Goal: Task Accomplishment & Management: Use online tool/utility

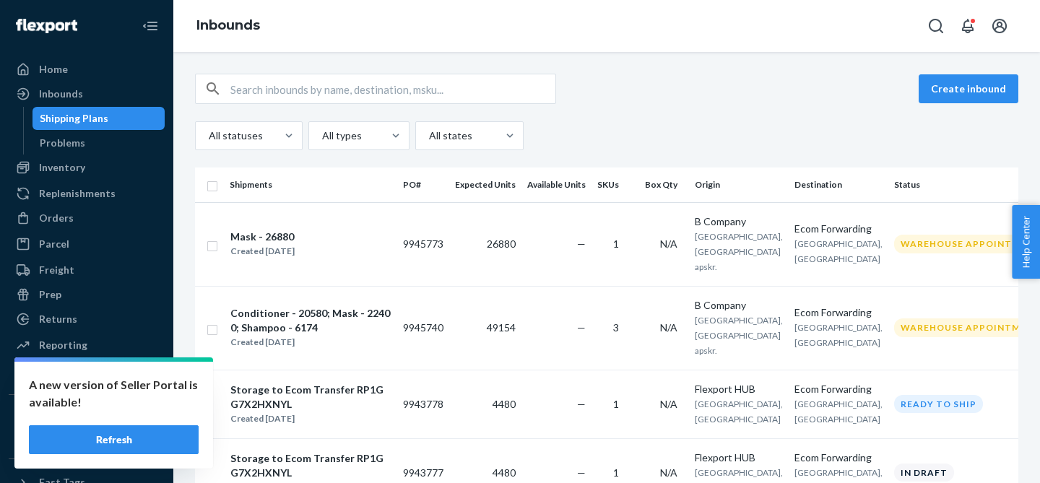
click at [118, 433] on button "Refresh" at bounding box center [114, 439] width 170 height 29
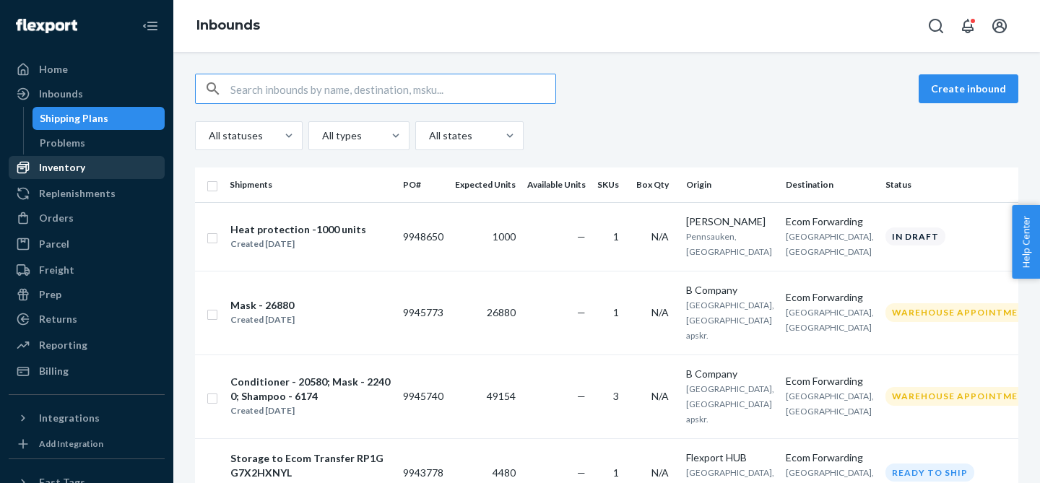
click at [100, 163] on div "Inventory" at bounding box center [86, 167] width 153 height 20
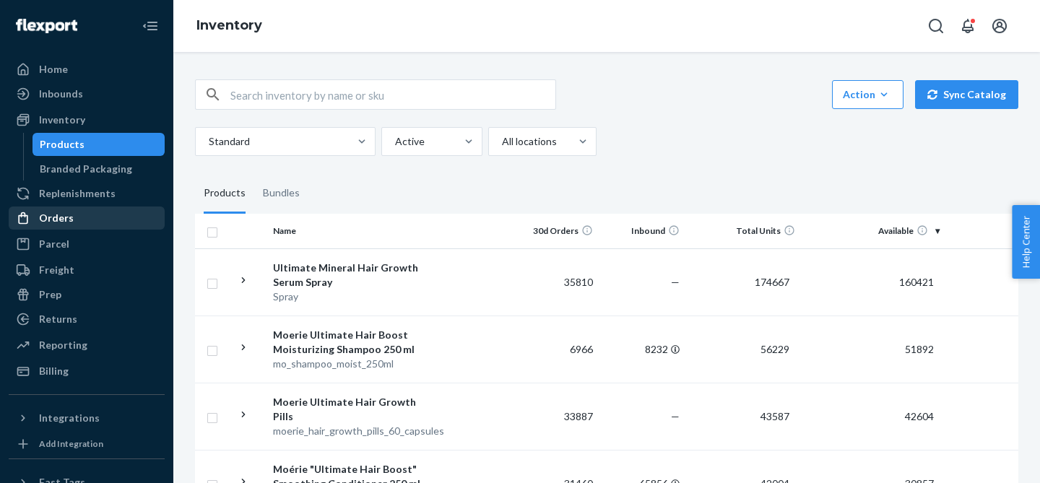
click at [95, 219] on div "Orders" at bounding box center [86, 218] width 153 height 20
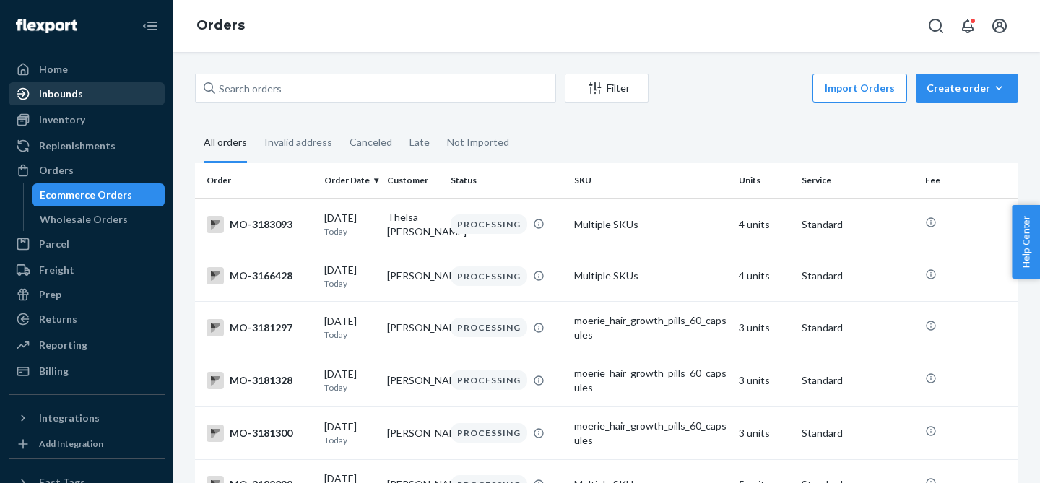
click at [65, 97] on div "Inbounds" at bounding box center [61, 94] width 44 height 14
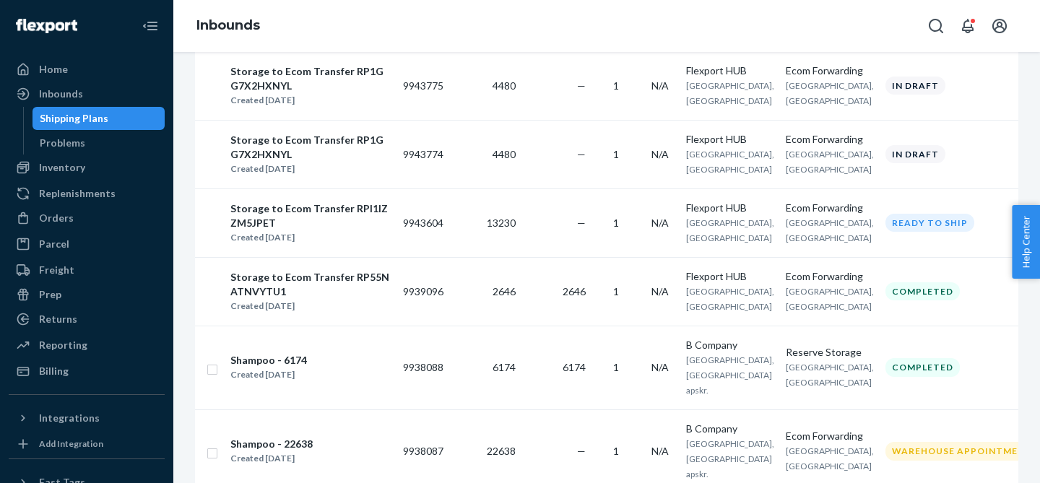
scroll to position [701, 0]
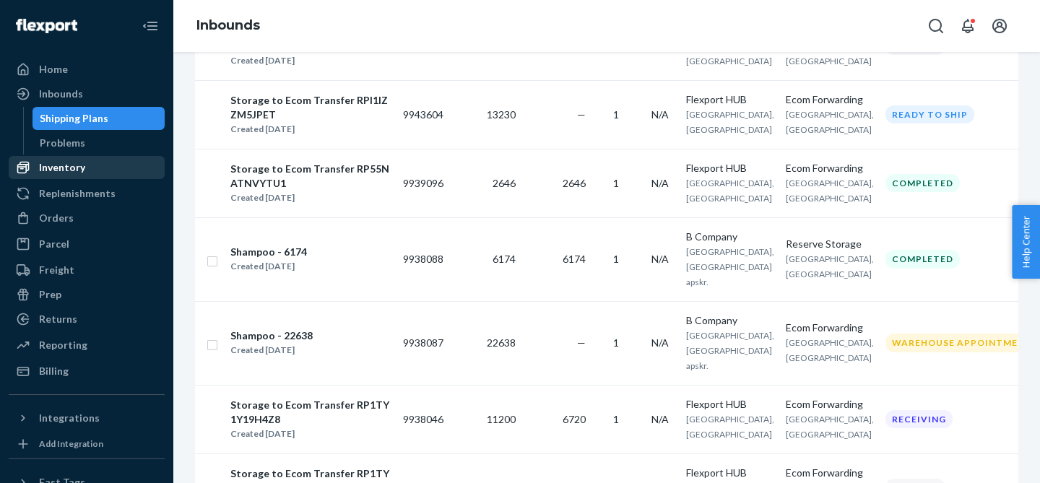
click at [101, 165] on div "Inventory" at bounding box center [86, 167] width 153 height 20
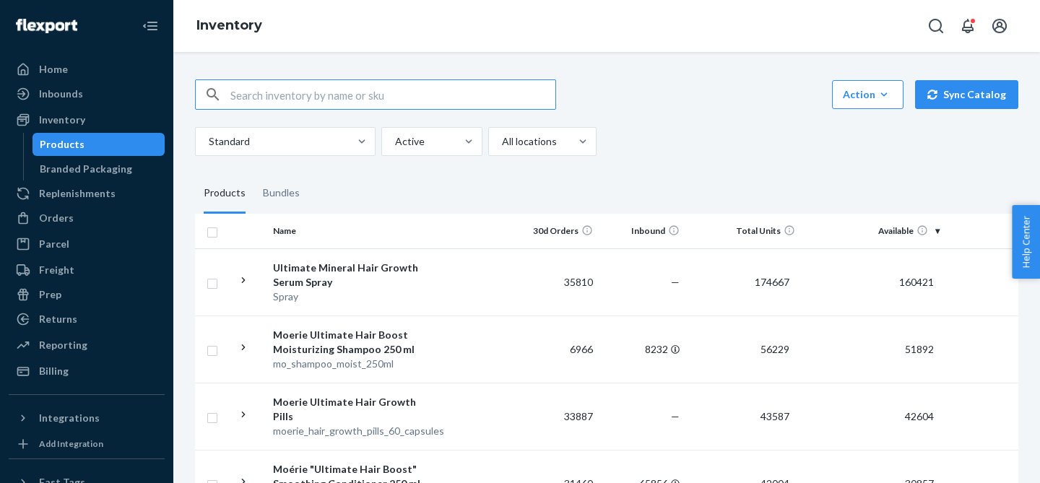
click at [370, 97] on input "text" at bounding box center [392, 94] width 325 height 29
type input "shampoo"
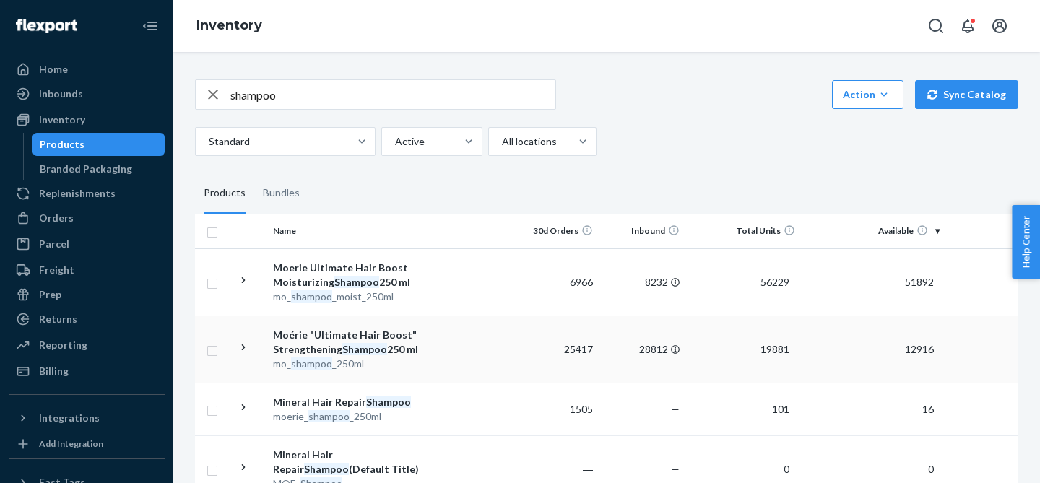
click at [244, 344] on icon at bounding box center [244, 348] width 14 height 14
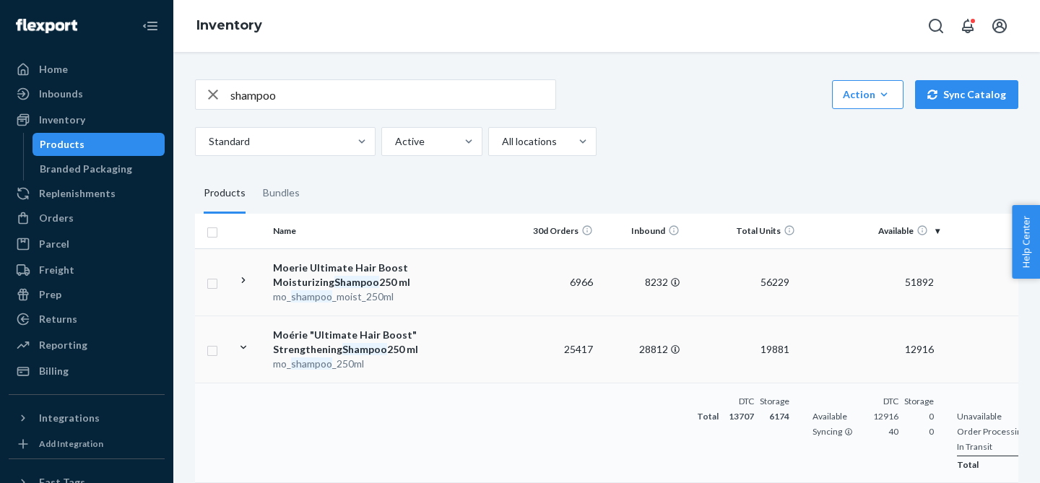
click at [244, 282] on icon at bounding box center [244, 281] width 14 height 14
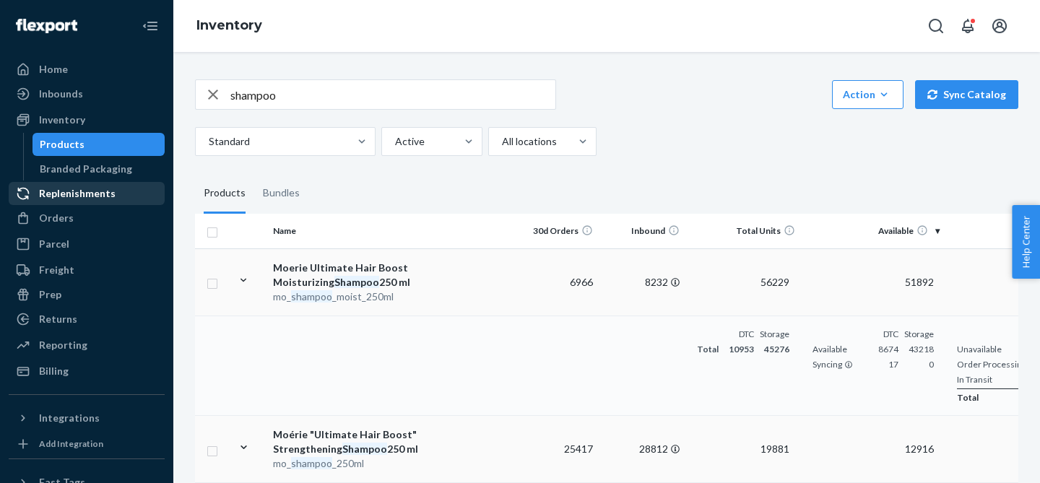
click at [89, 190] on div "Replenishments" at bounding box center [77, 193] width 77 height 14
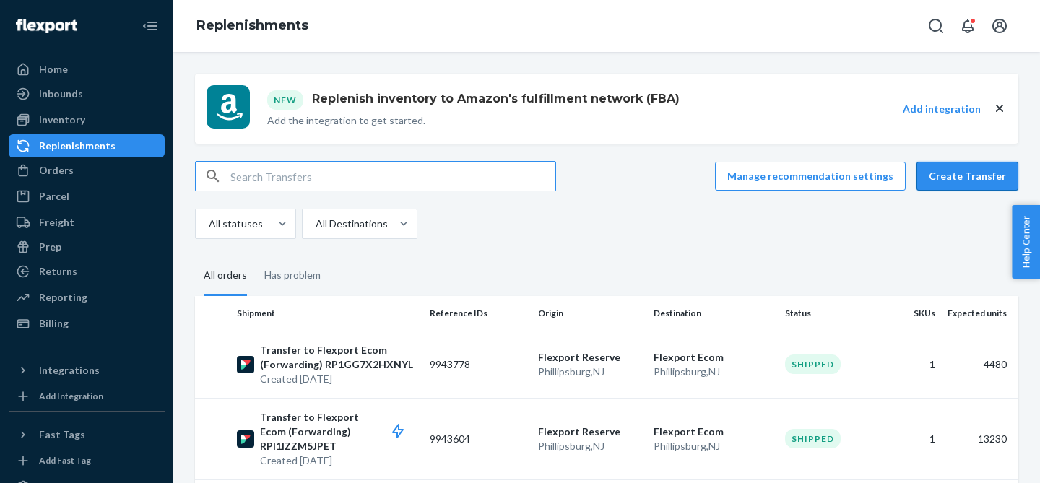
click at [974, 179] on button "Create Transfer" at bounding box center [967, 176] width 102 height 29
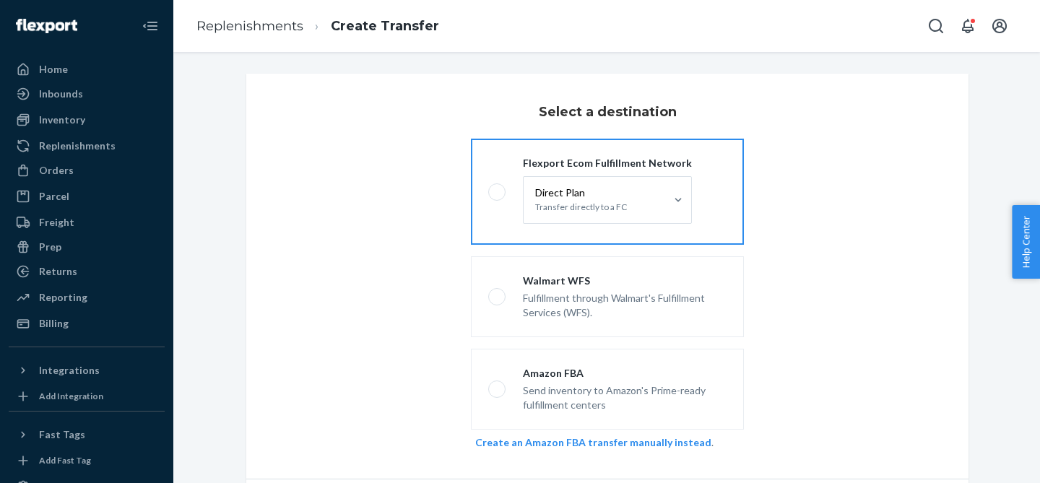
click at [495, 185] on span at bounding box center [496, 191] width 17 height 17
click at [495, 187] on input "Flexport Ecom Fulfillment Network Direct Plan Transfer directly to a FC" at bounding box center [492, 191] width 9 height 9
radio input "true"
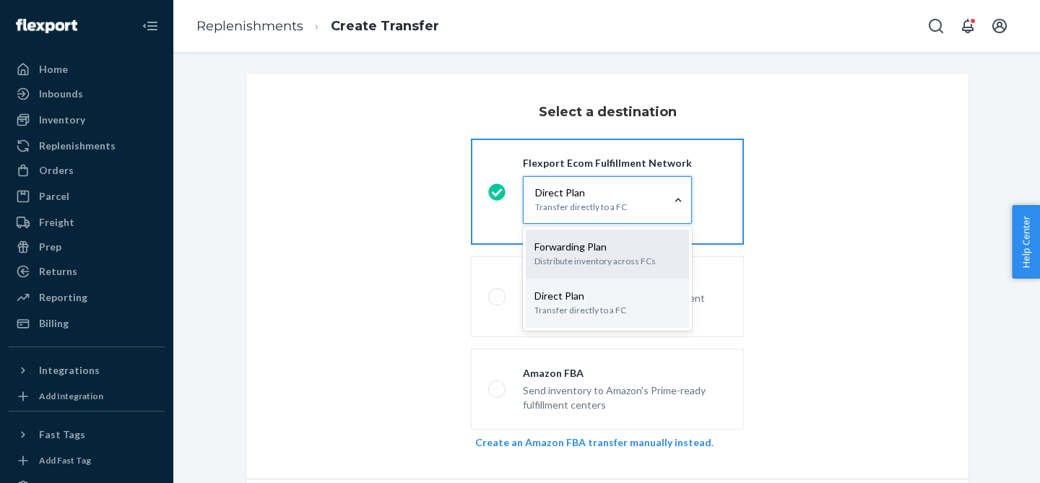
click at [614, 253] on p "Forwarding Plan" at bounding box center [607, 247] width 146 height 14
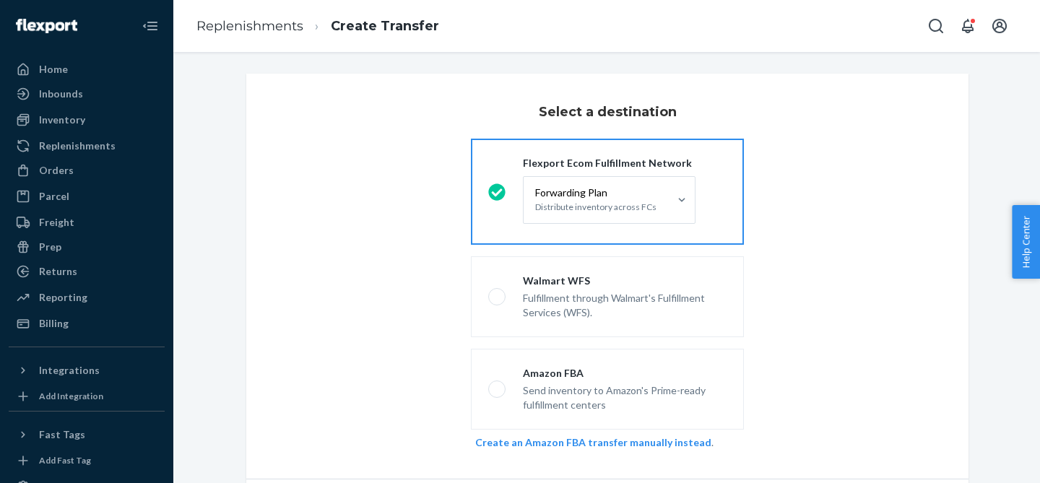
scroll to position [95, 0]
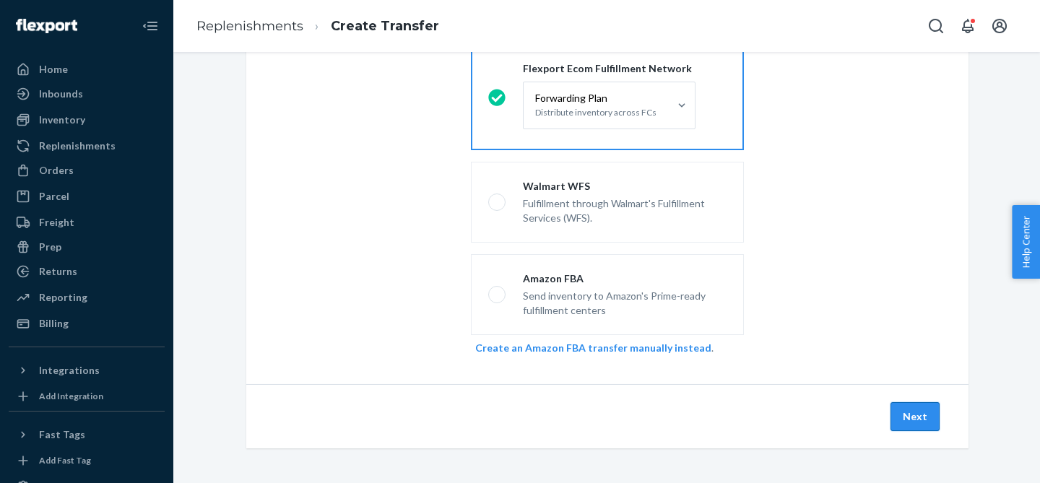
click at [904, 420] on button "Next" at bounding box center [914, 416] width 49 height 29
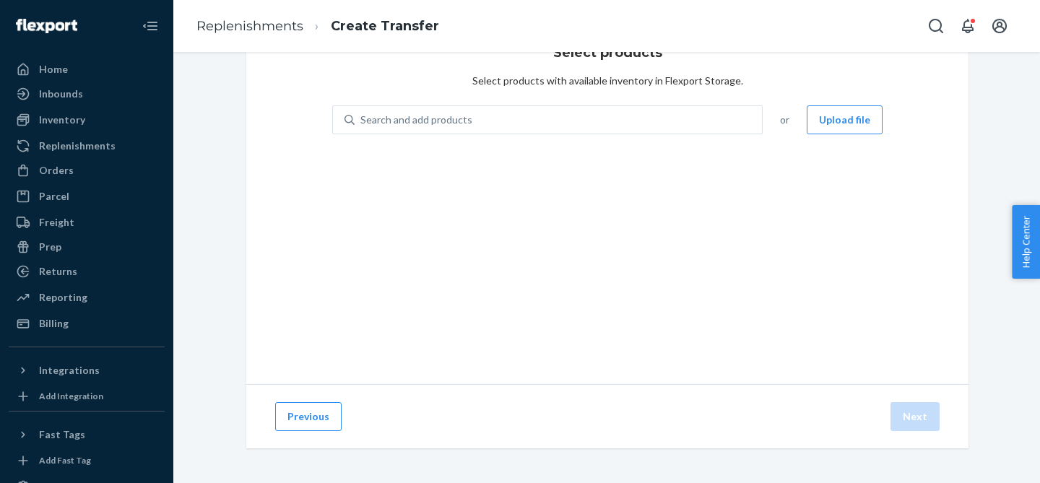
scroll to position [59, 0]
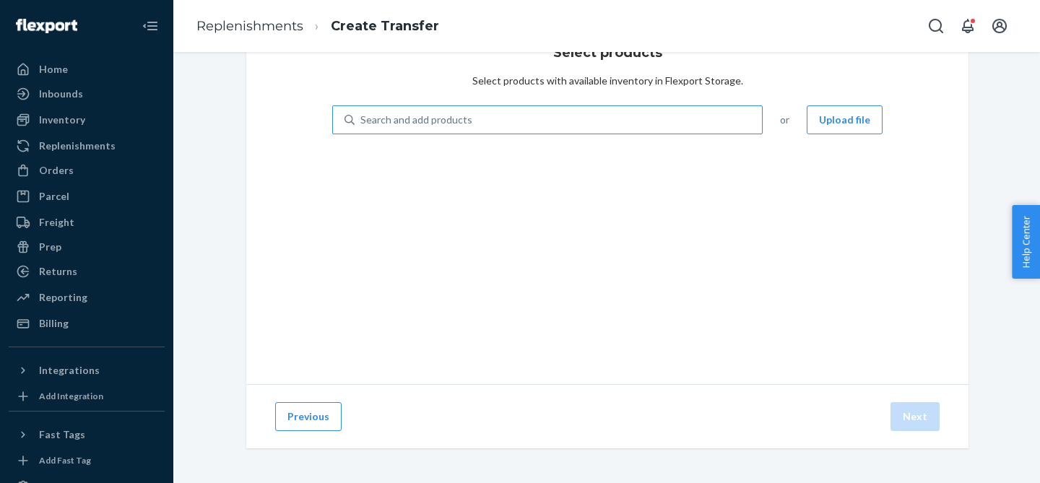
click at [533, 126] on div "Search and add products" at bounding box center [557, 120] width 407 height 26
click at [362, 126] on input "Search and add products" at bounding box center [360, 120] width 1 height 14
type input "moisturi"
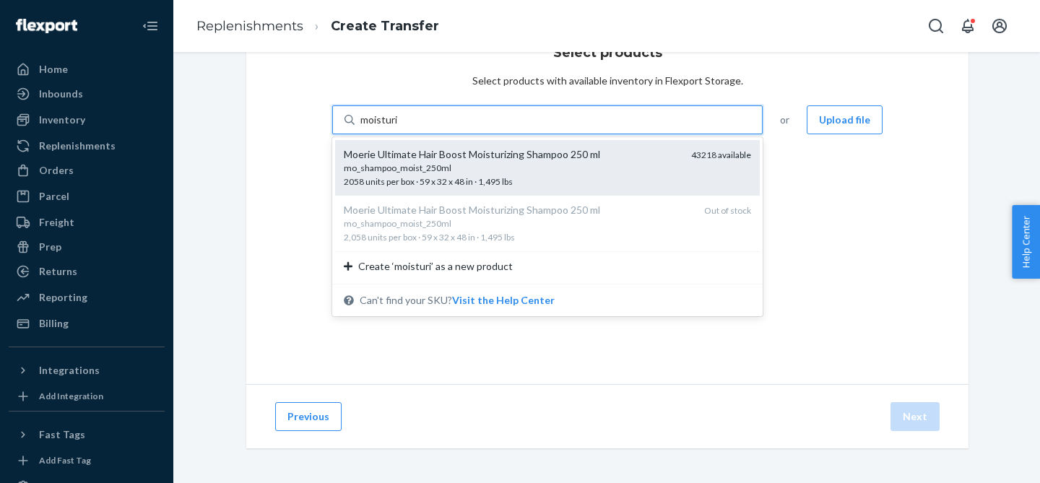
click at [525, 164] on div "mo_shampoo_moist_250ml" at bounding box center [512, 168] width 336 height 12
click at [399, 127] on input "moisturi" at bounding box center [379, 120] width 38 height 14
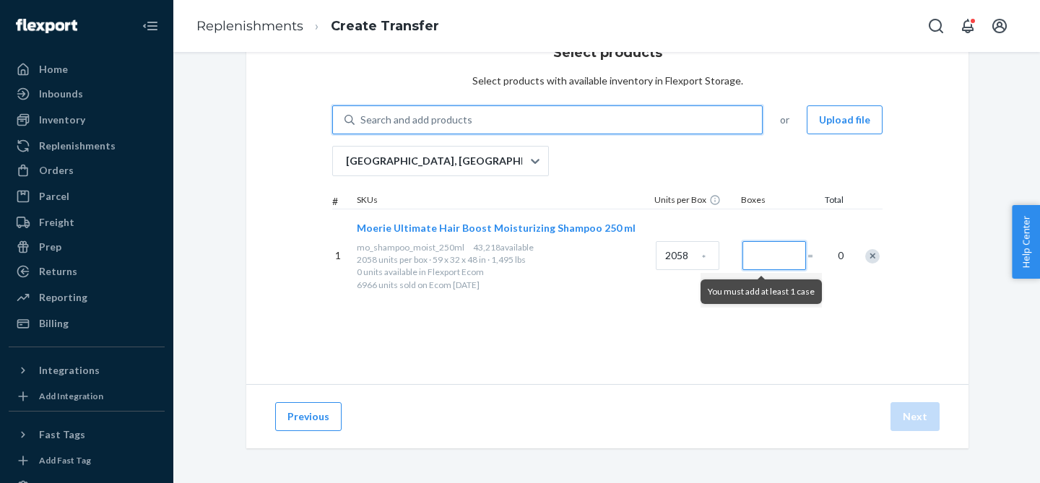
click at [752, 251] on input "Number of boxes" at bounding box center [774, 255] width 64 height 29
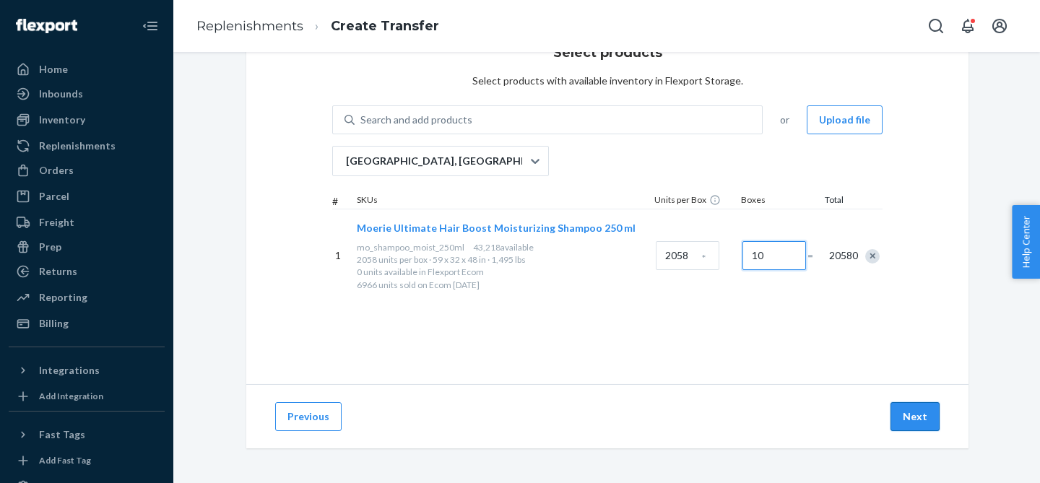
type input "10"
click at [916, 408] on button "Next" at bounding box center [914, 416] width 49 height 29
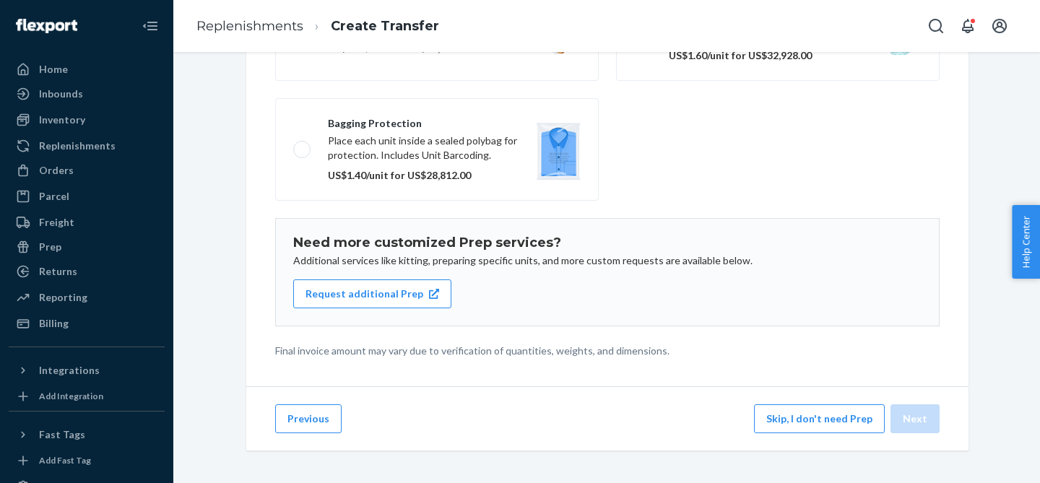
scroll to position [253, 0]
click at [779, 411] on button "Skip, I don't need Prep" at bounding box center [819, 416] width 131 height 29
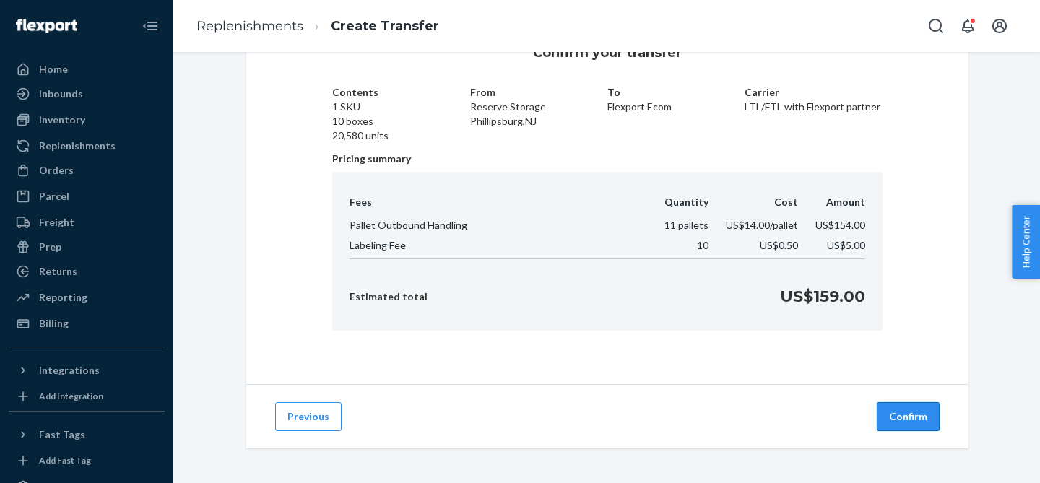
click at [905, 419] on button "Confirm" at bounding box center [907, 416] width 63 height 29
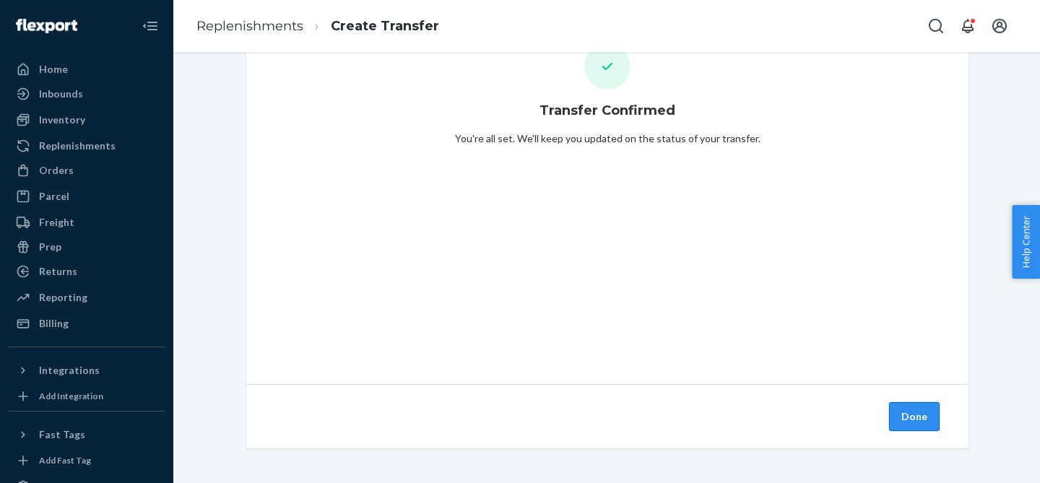
click at [915, 425] on button "Done" at bounding box center [914, 416] width 51 height 29
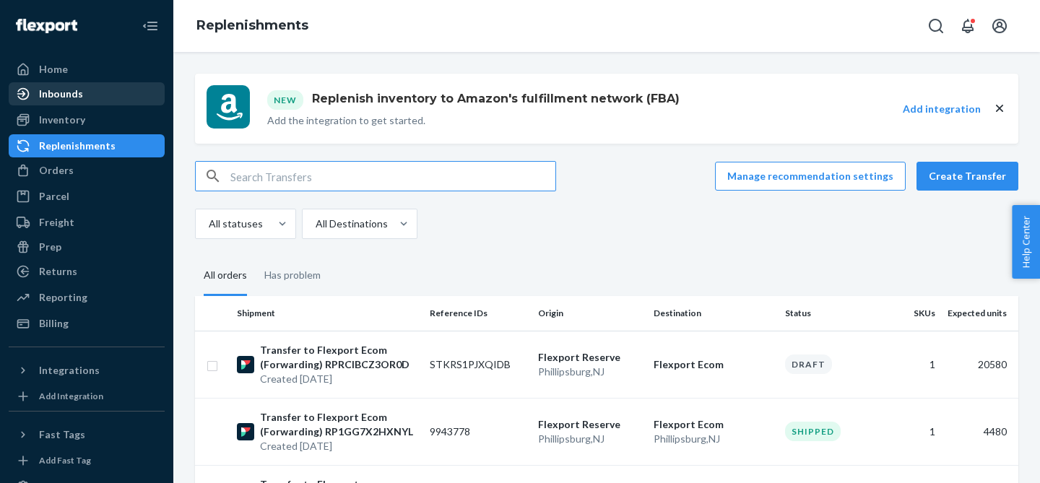
click at [62, 93] on div "Inbounds" at bounding box center [61, 94] width 44 height 14
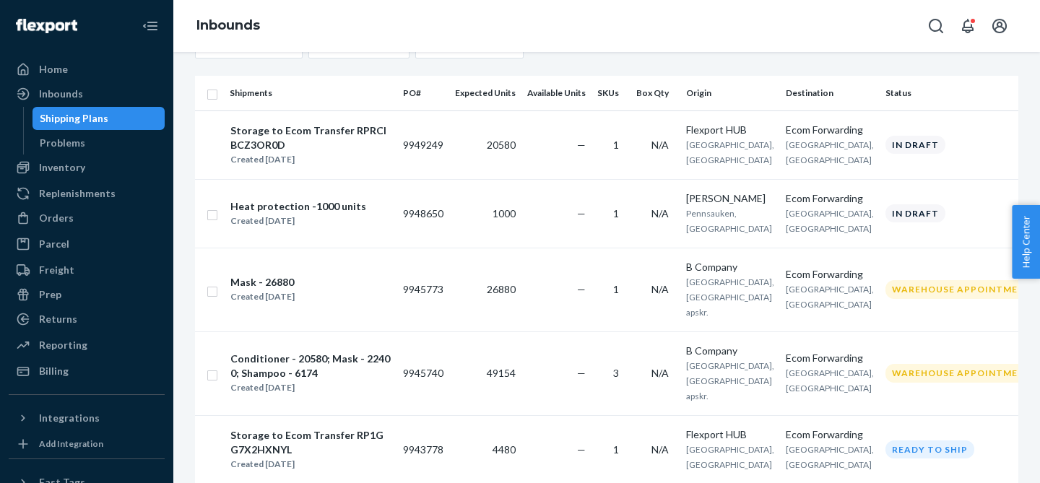
scroll to position [17, 0]
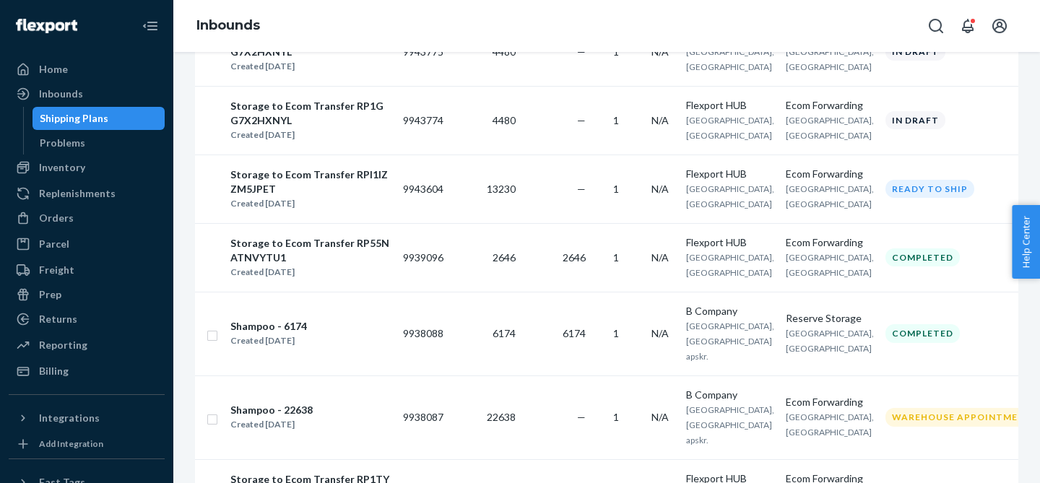
scroll to position [728, 0]
